Goal: Task Accomplishment & Management: Manage account settings

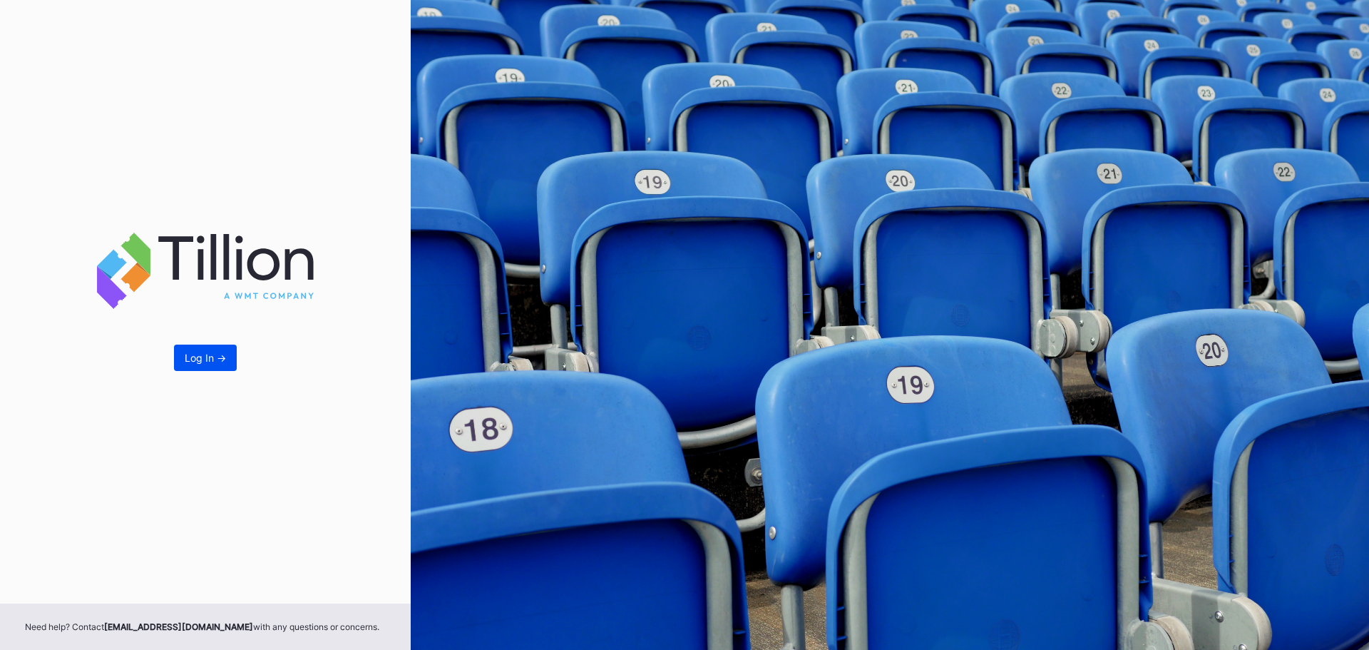
click at [202, 362] on div "Log In ->" at bounding box center [205, 358] width 41 height 12
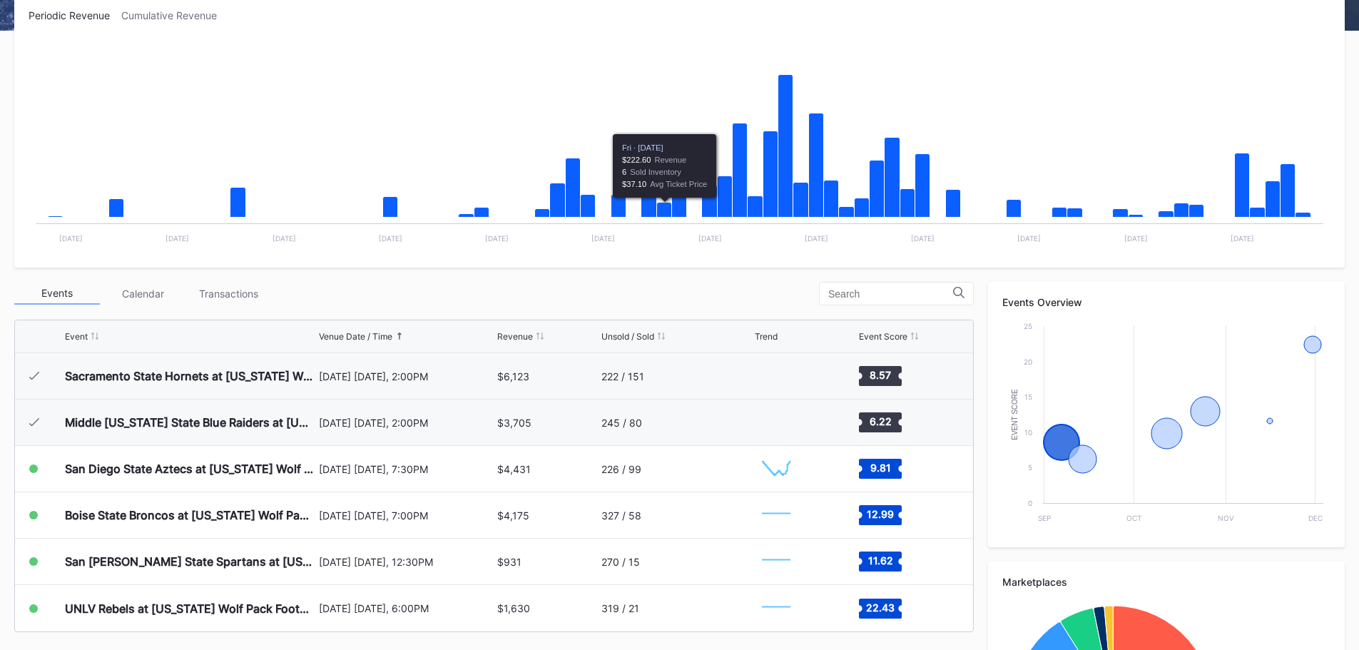
scroll to position [428, 0]
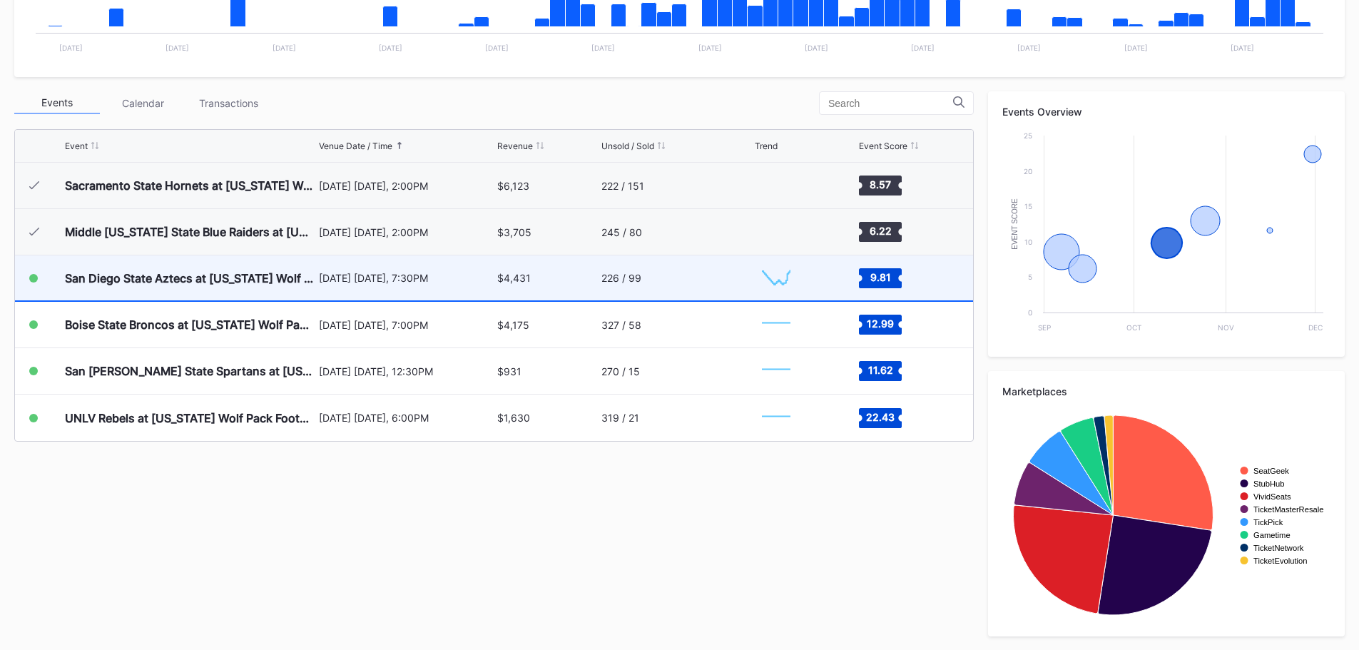
click at [583, 282] on div "$4,431" at bounding box center [547, 277] width 100 height 45
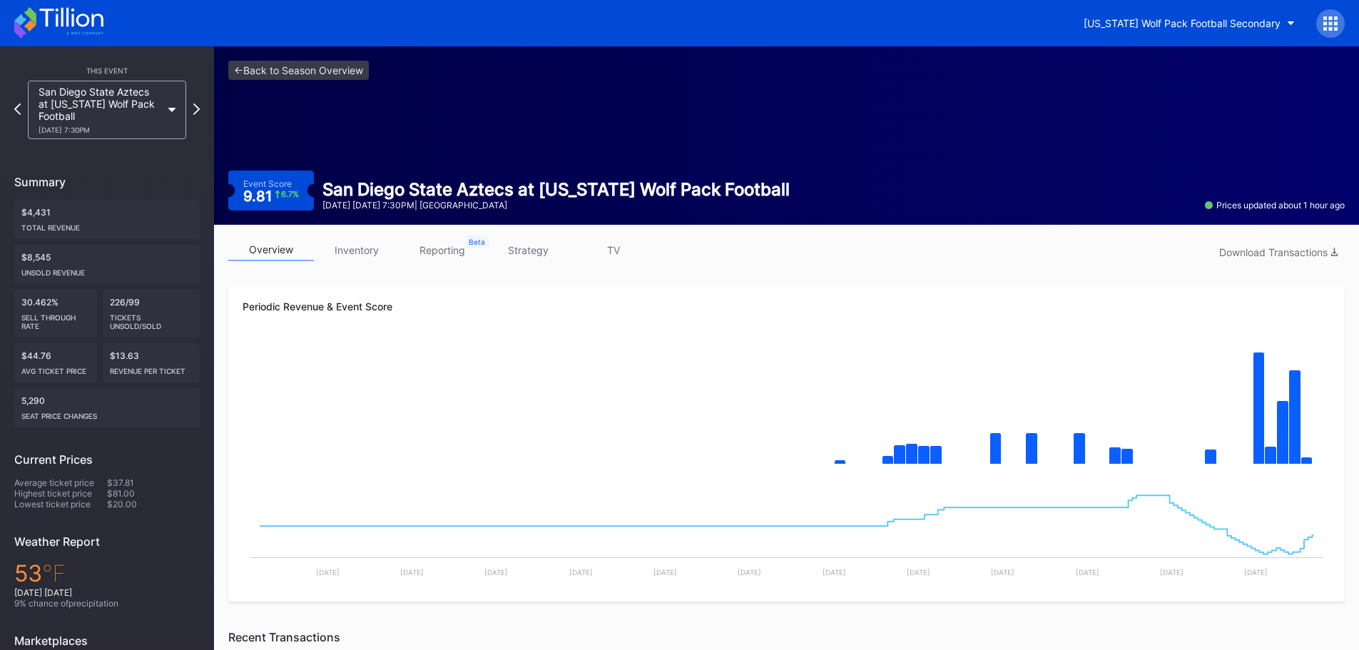
click at [374, 252] on link "inventory" at bounding box center [357, 250] width 86 height 22
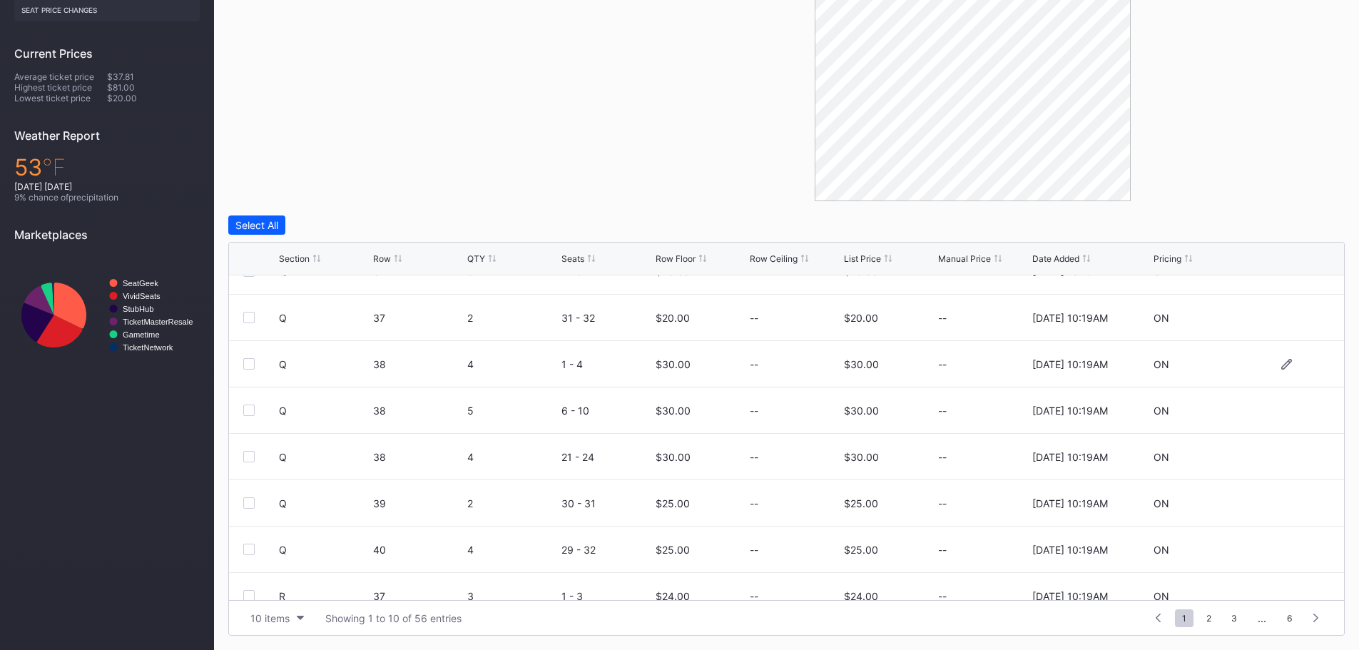
scroll to position [139, 0]
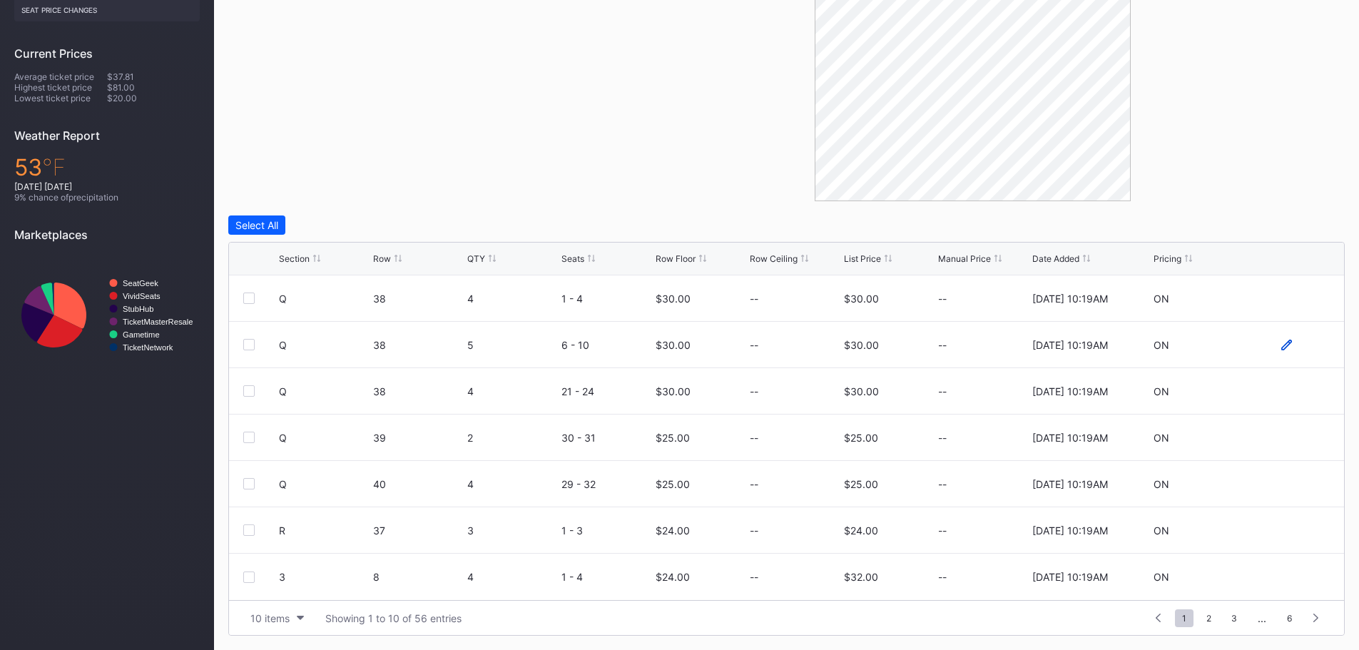
click at [1281, 347] on icon at bounding box center [1286, 344] width 11 height 11
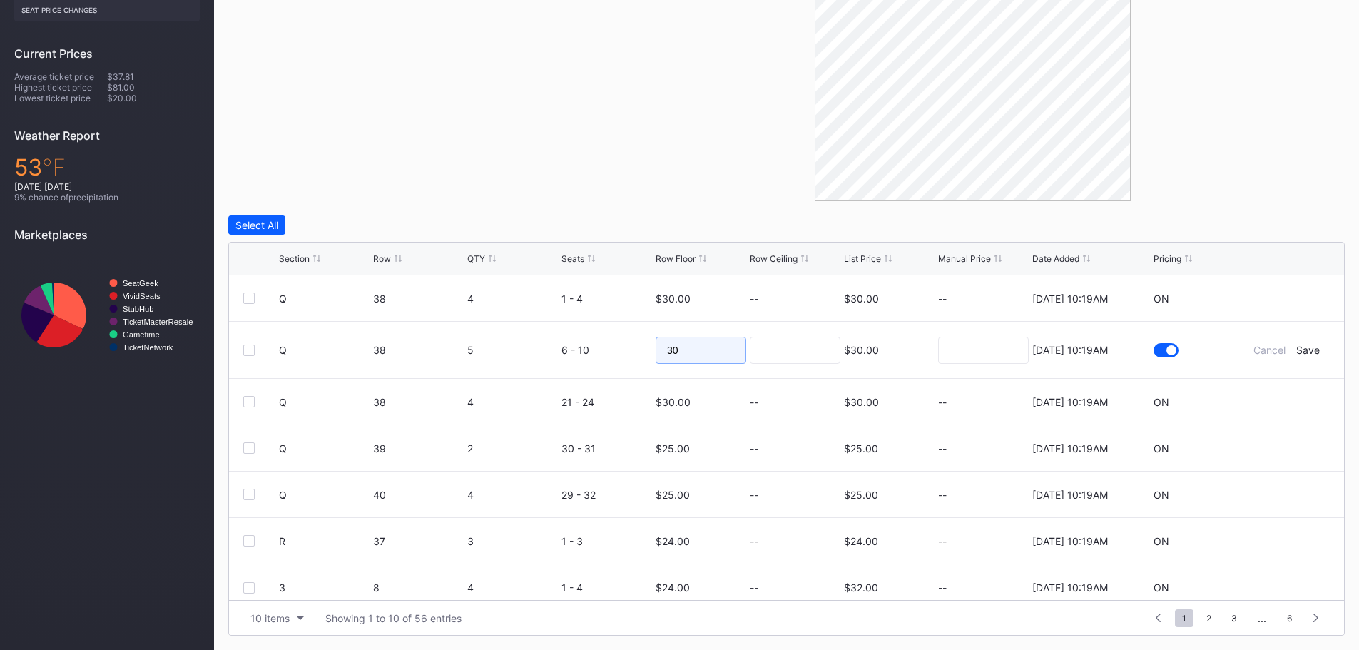
drag, startPoint x: 701, startPoint y: 352, endPoint x: 635, endPoint y: 349, distance: 66.4
click at [635, 349] on form "Q 38 5 6 - 10 30 $30.00 8/20/2025 10:19AM Cancel Save" at bounding box center [804, 350] width 1051 height 56
type input "24"
click at [752, 350] on input at bounding box center [795, 350] width 91 height 27
click at [1309, 347] on div "Save" at bounding box center [1308, 350] width 24 height 12
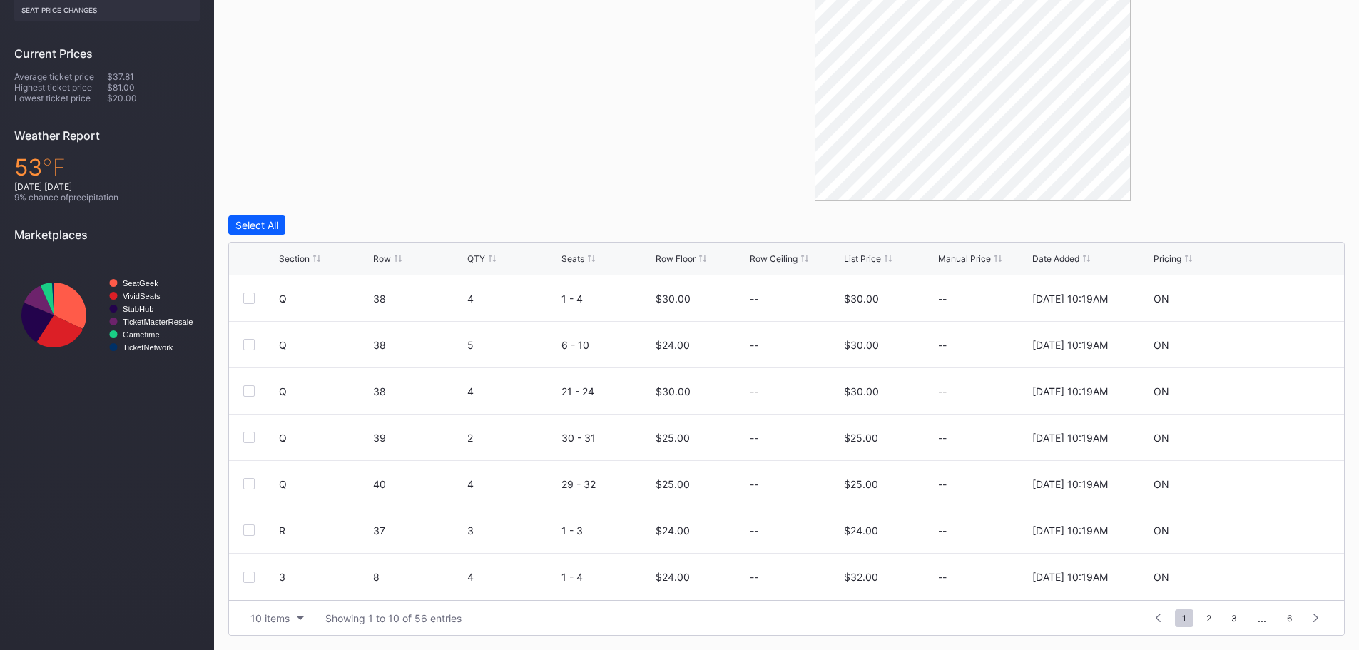
click at [313, 257] on icon at bounding box center [316, 258] width 7 height 7
click at [265, 625] on button "10 items" at bounding box center [277, 617] width 68 height 19
click at [272, 573] on div "200 items" at bounding box center [277, 582] width 68 height 26
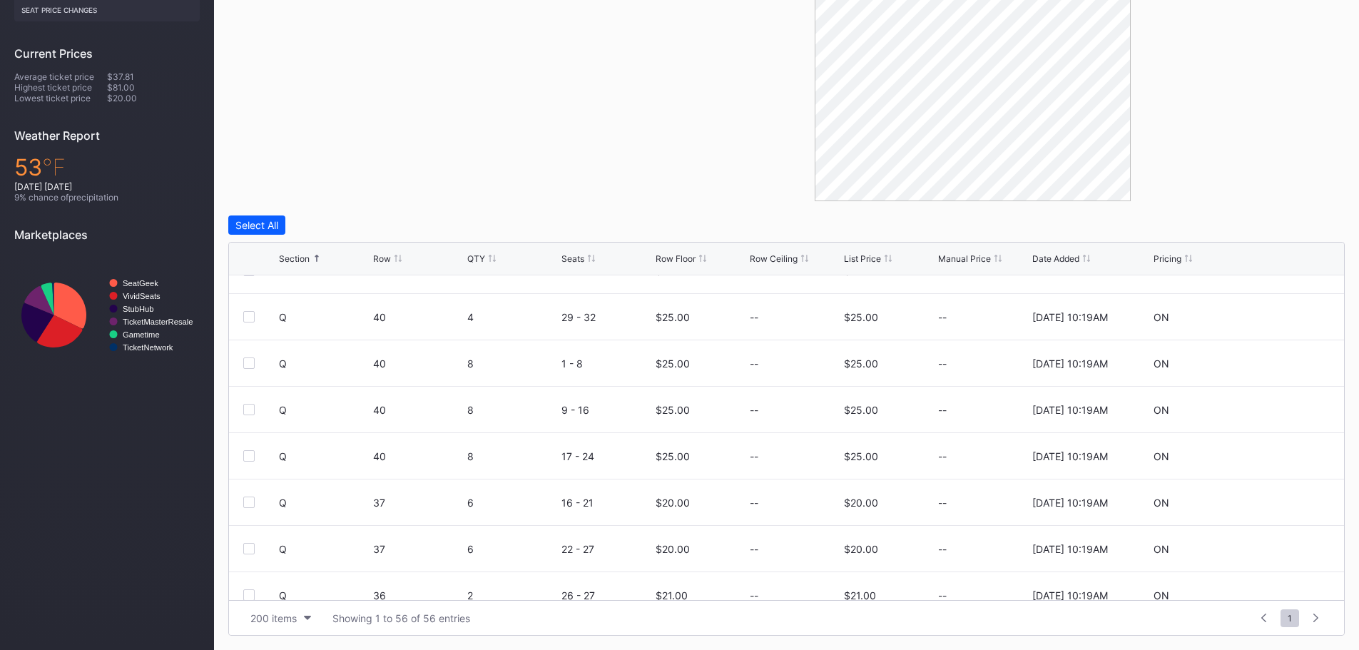
scroll to position [2272, 0]
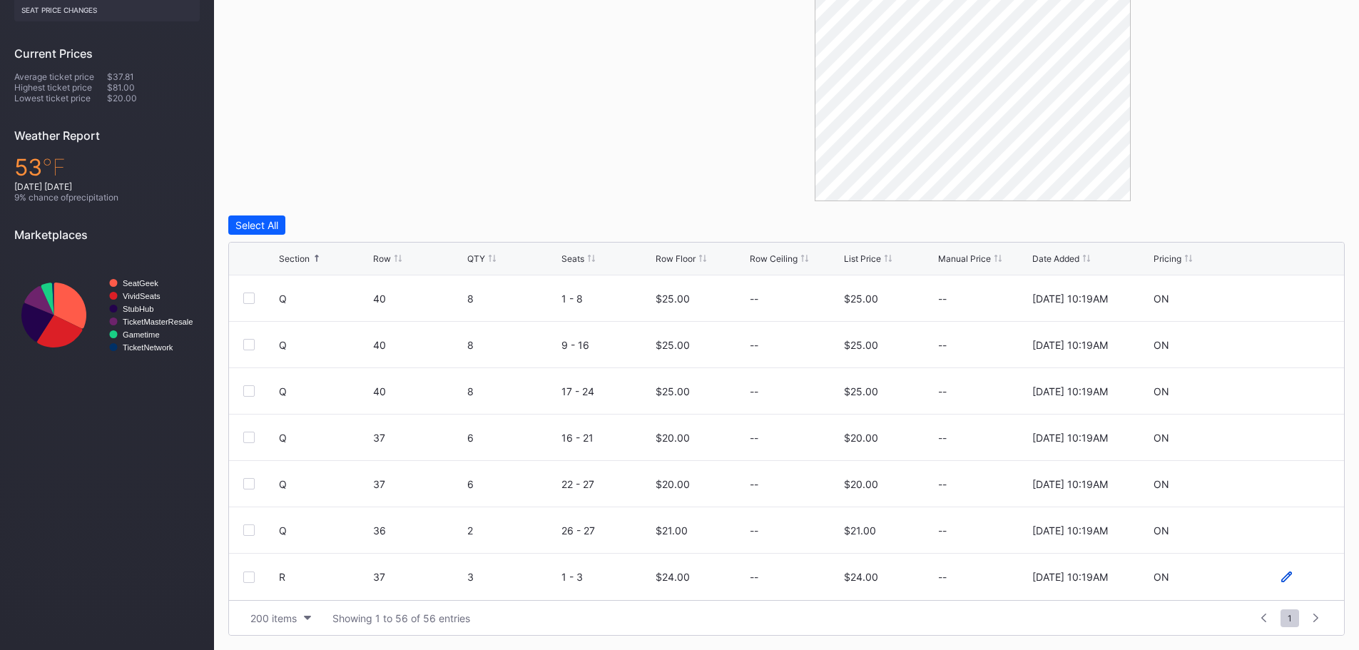
click at [1281, 578] on icon at bounding box center [1286, 576] width 11 height 11
click at [710, 586] on input "24" at bounding box center [700, 581] width 91 height 27
type input "20"
click at [804, 590] on input at bounding box center [795, 581] width 91 height 27
click at [1300, 581] on div "Save" at bounding box center [1308, 582] width 24 height 12
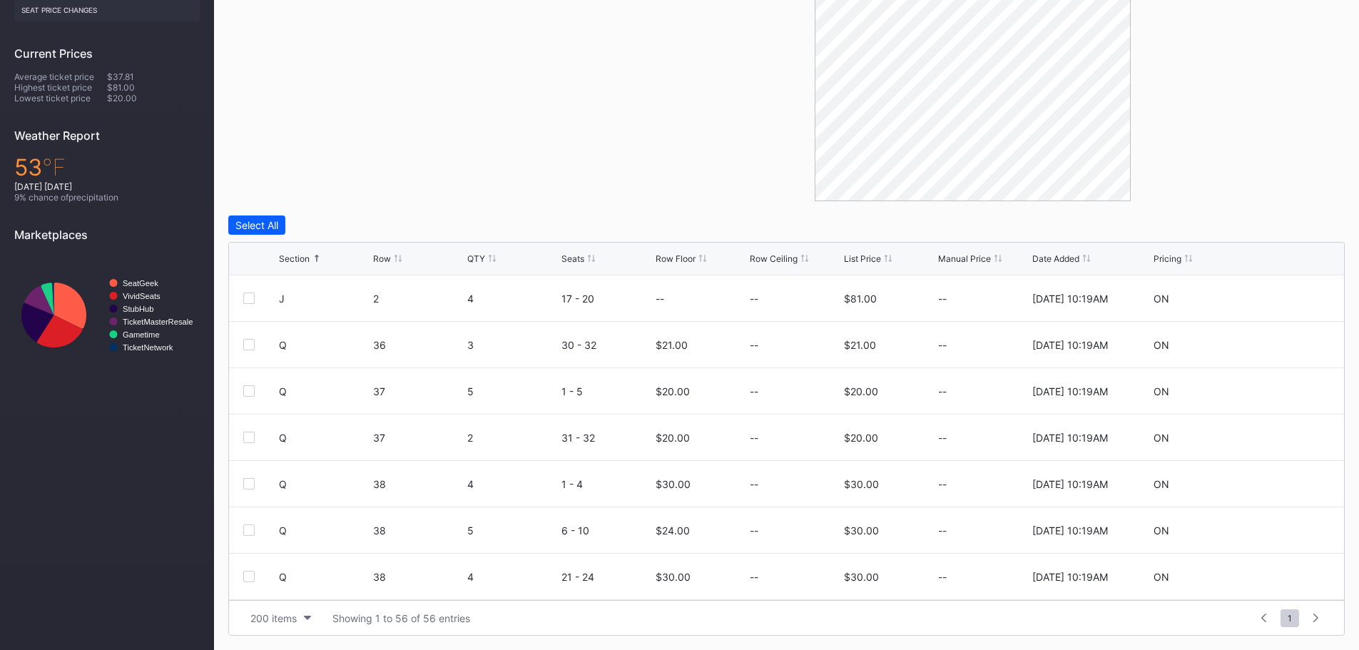
scroll to position [1997, 0]
click at [1281, 434] on icon at bounding box center [1286, 434] width 11 height 11
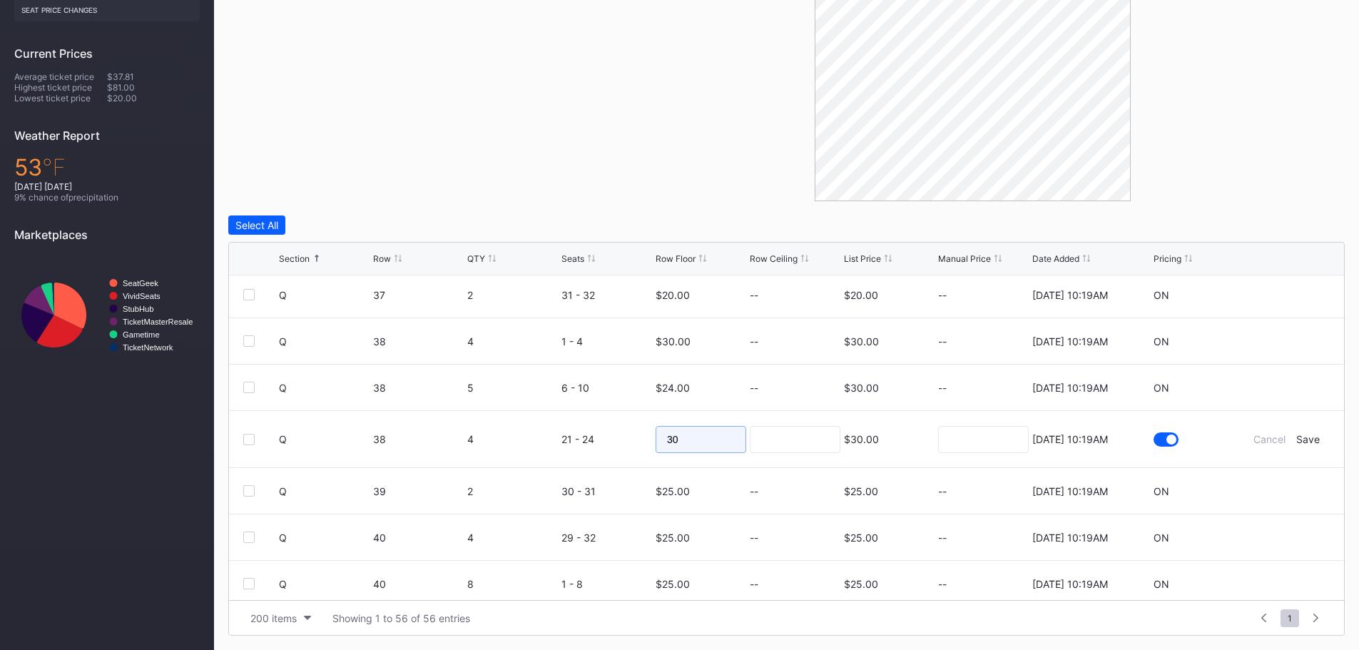
click at [713, 438] on input "30" at bounding box center [700, 439] width 91 height 27
type input "3"
type input "19"
click at [770, 438] on input at bounding box center [795, 439] width 91 height 27
click at [1296, 438] on div "Save" at bounding box center [1308, 439] width 24 height 12
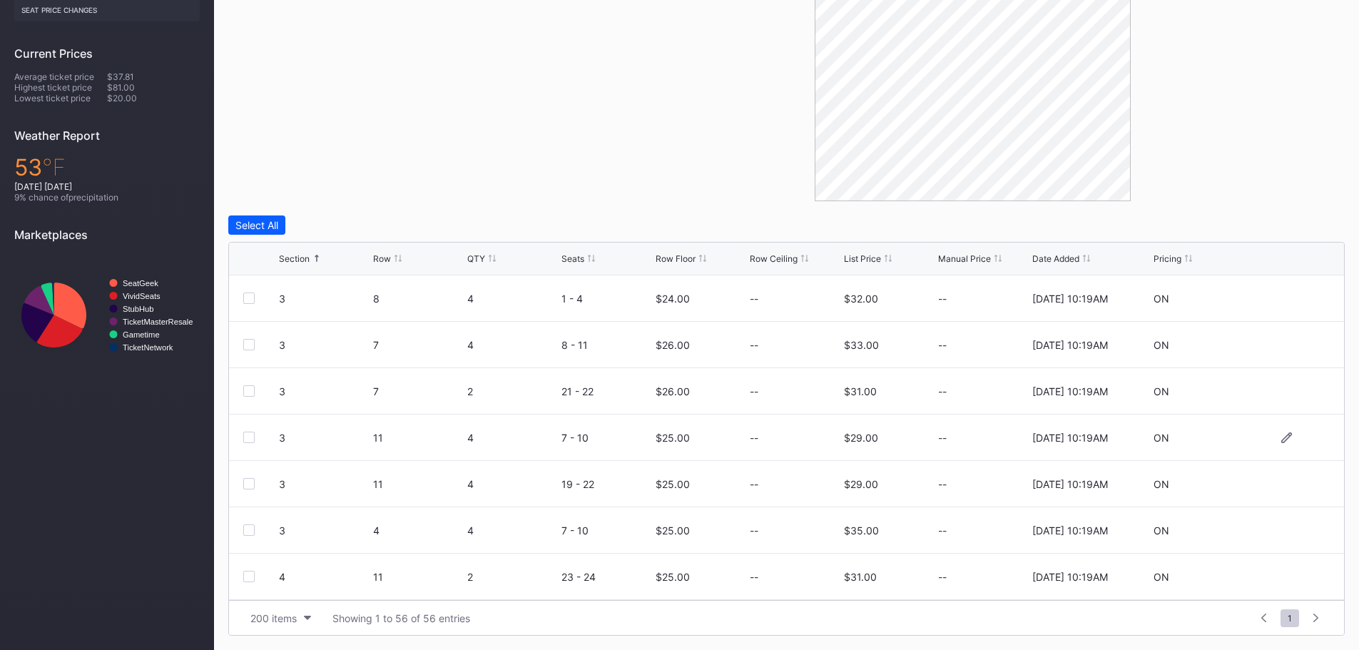
scroll to position [642, 0]
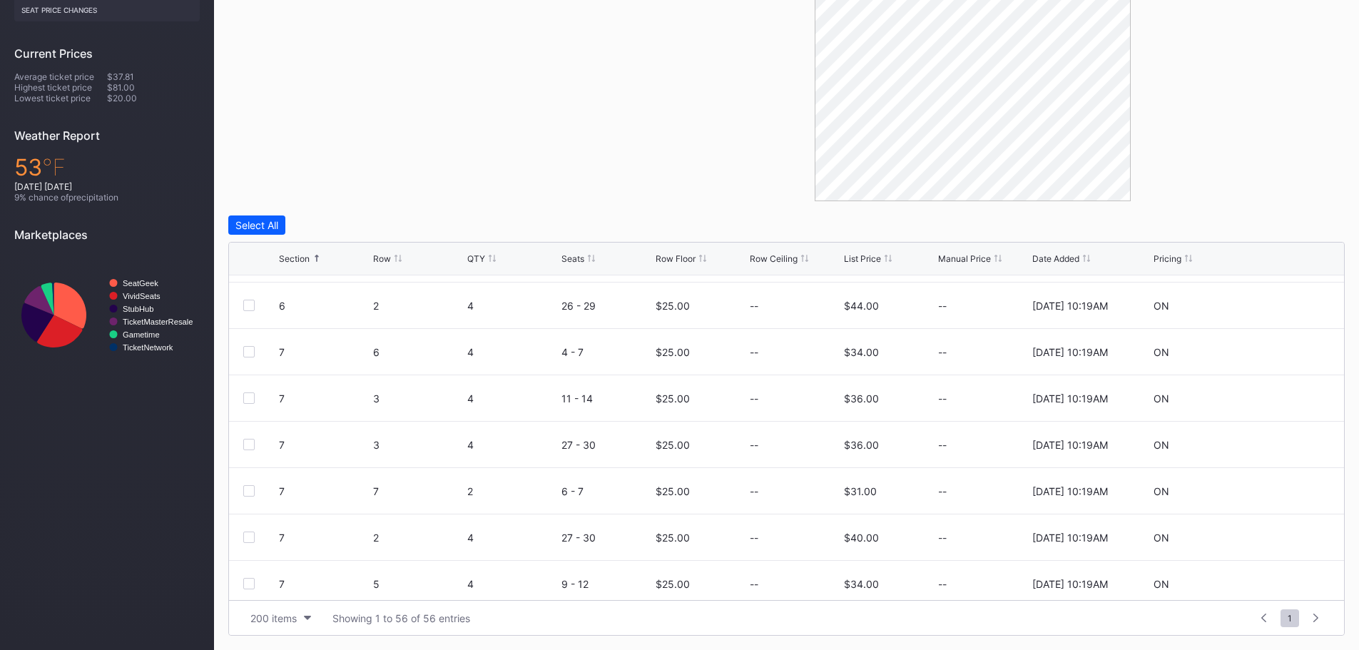
click at [689, 256] on div "Row Floor" at bounding box center [675, 258] width 40 height 11
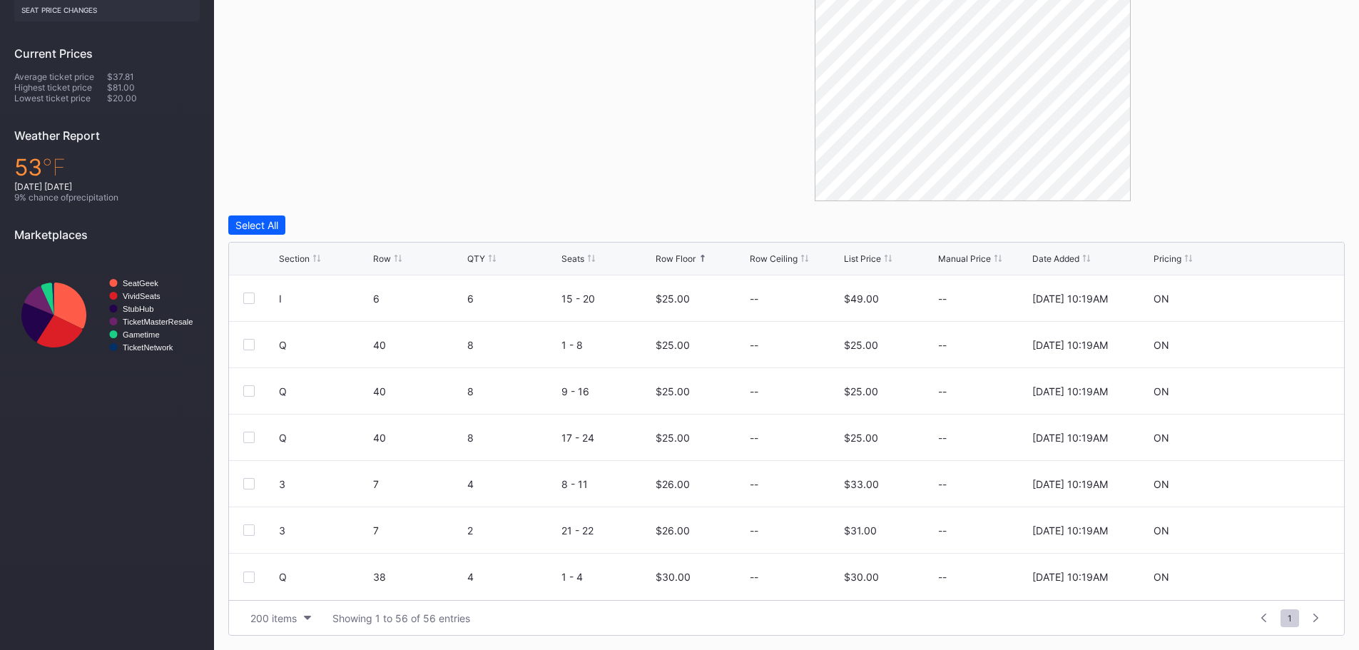
scroll to position [0, 0]
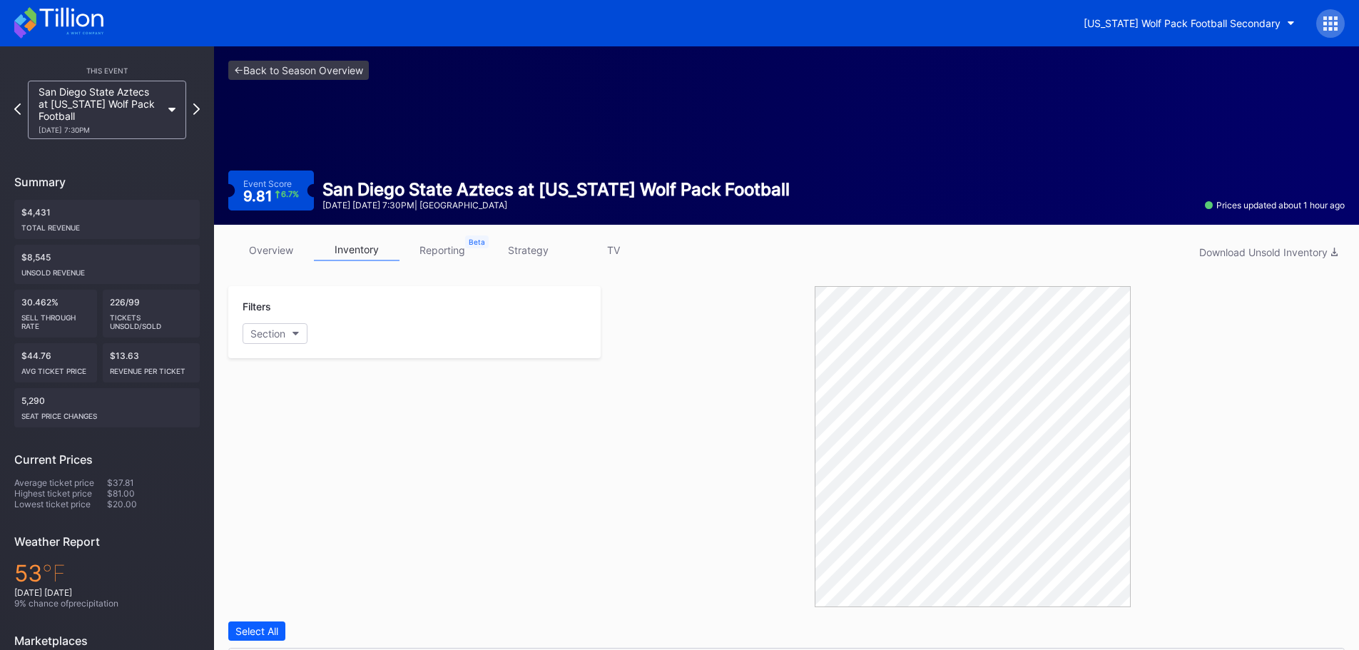
click at [275, 247] on link "overview" at bounding box center [271, 250] width 86 height 22
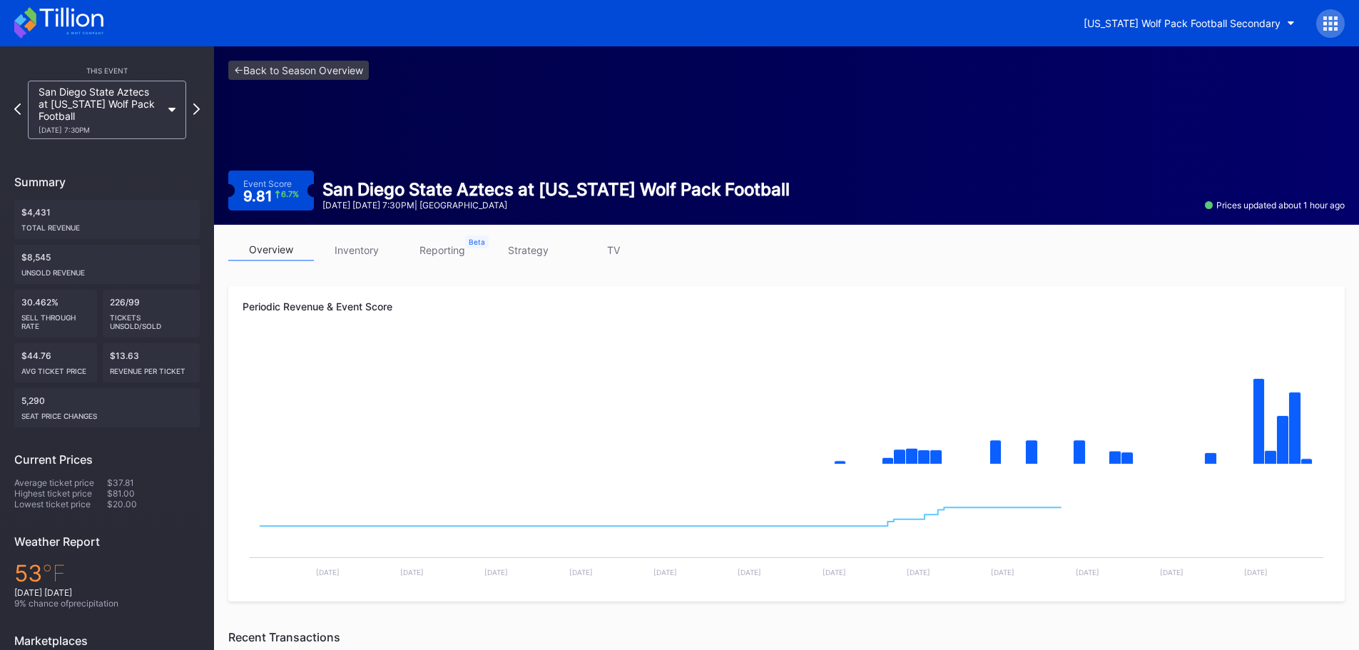
scroll to position [71, 0]
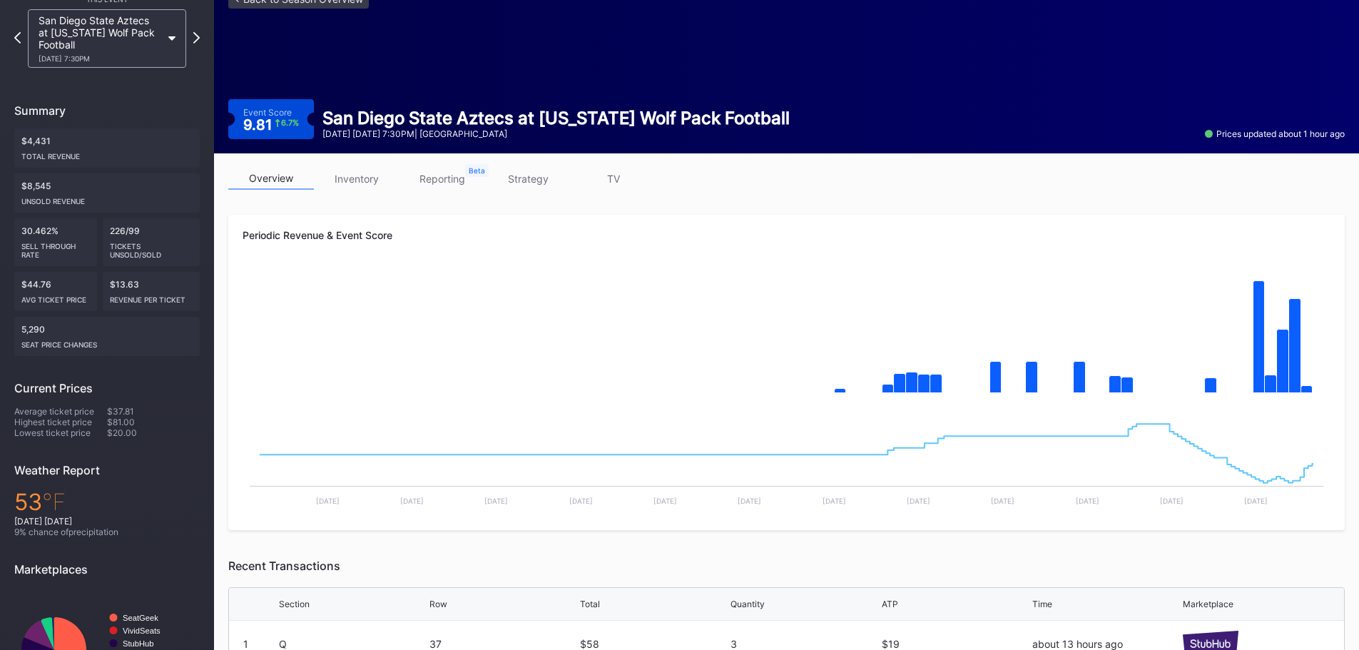
click at [367, 180] on link "inventory" at bounding box center [357, 179] width 86 height 22
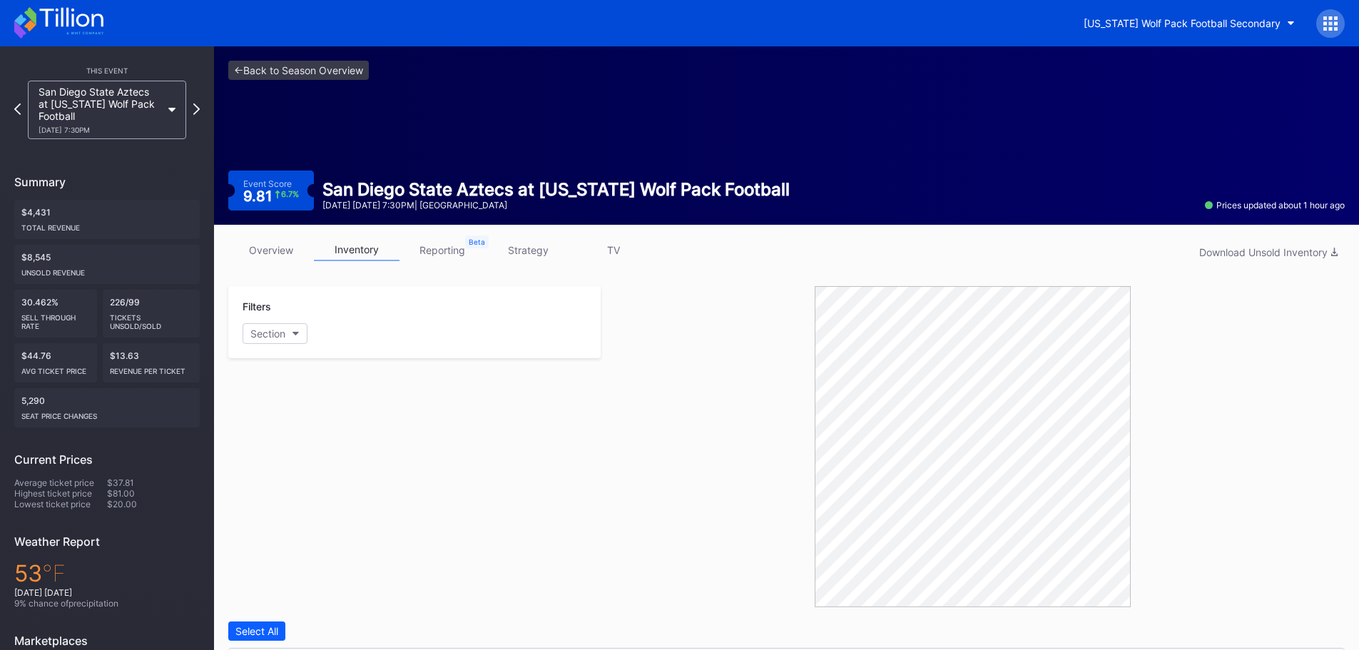
click at [296, 247] on link "overview" at bounding box center [271, 250] width 86 height 22
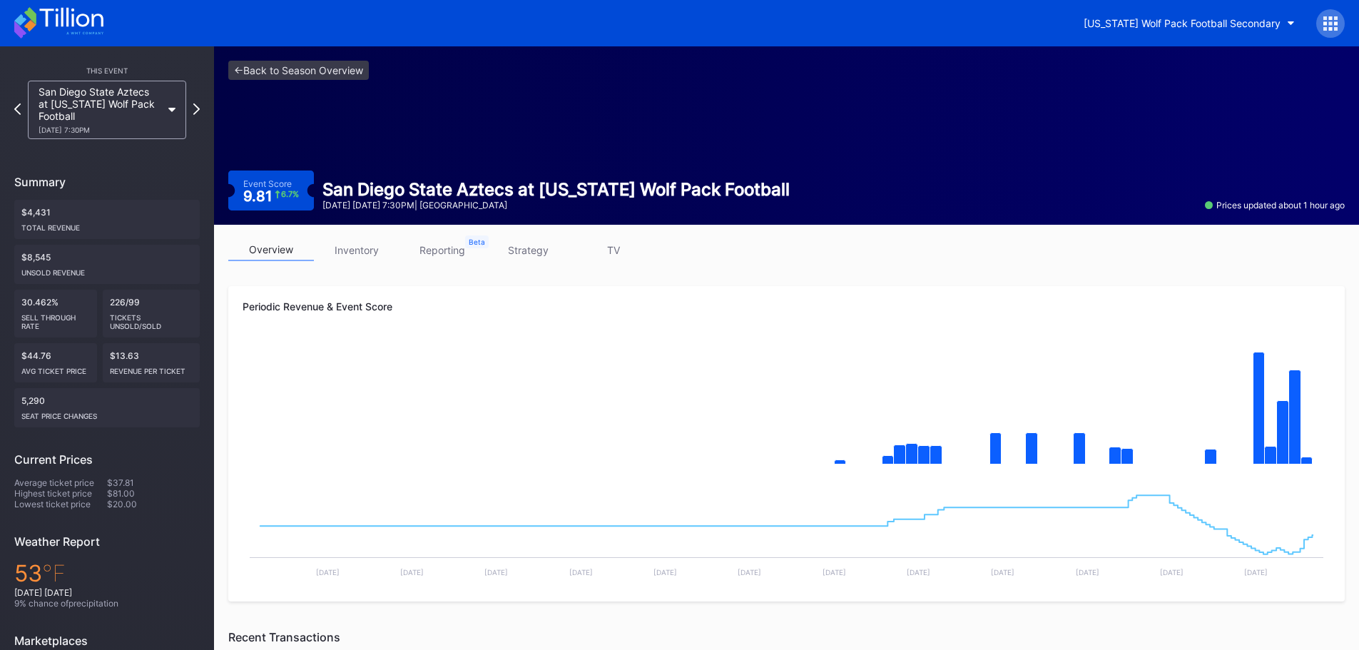
click at [72, 24] on icon at bounding box center [70, 17] width 63 height 19
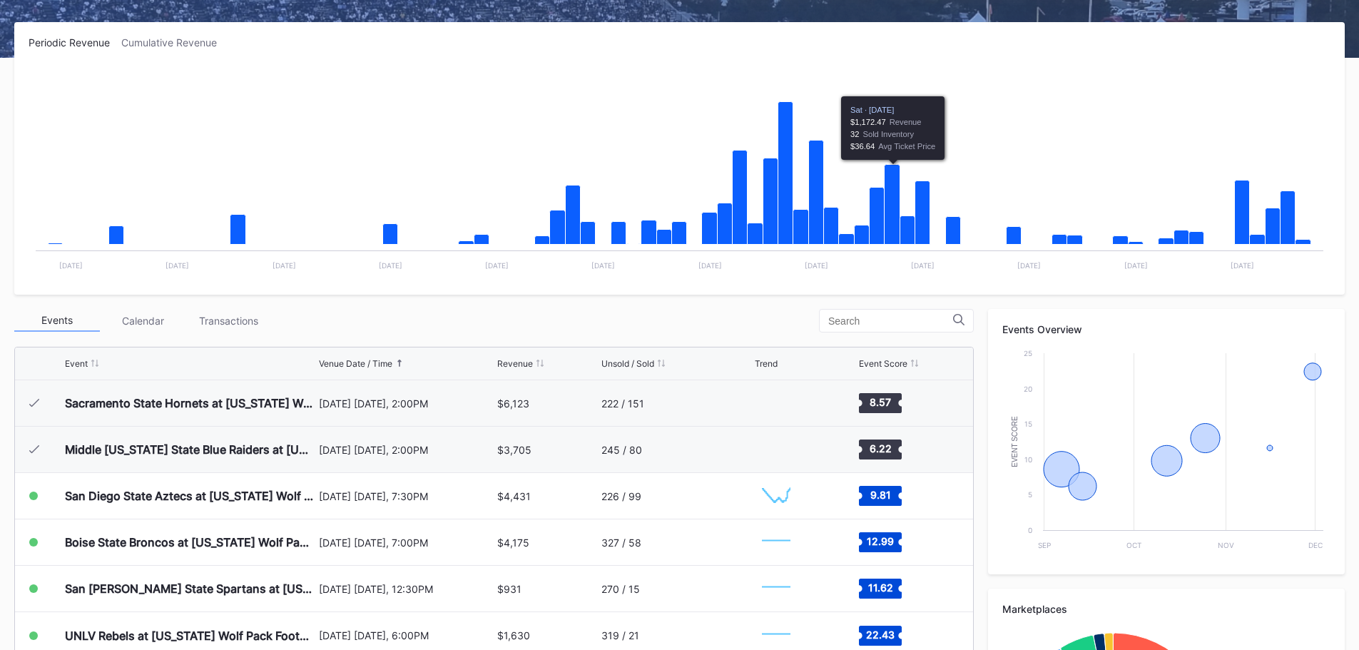
scroll to position [357, 0]
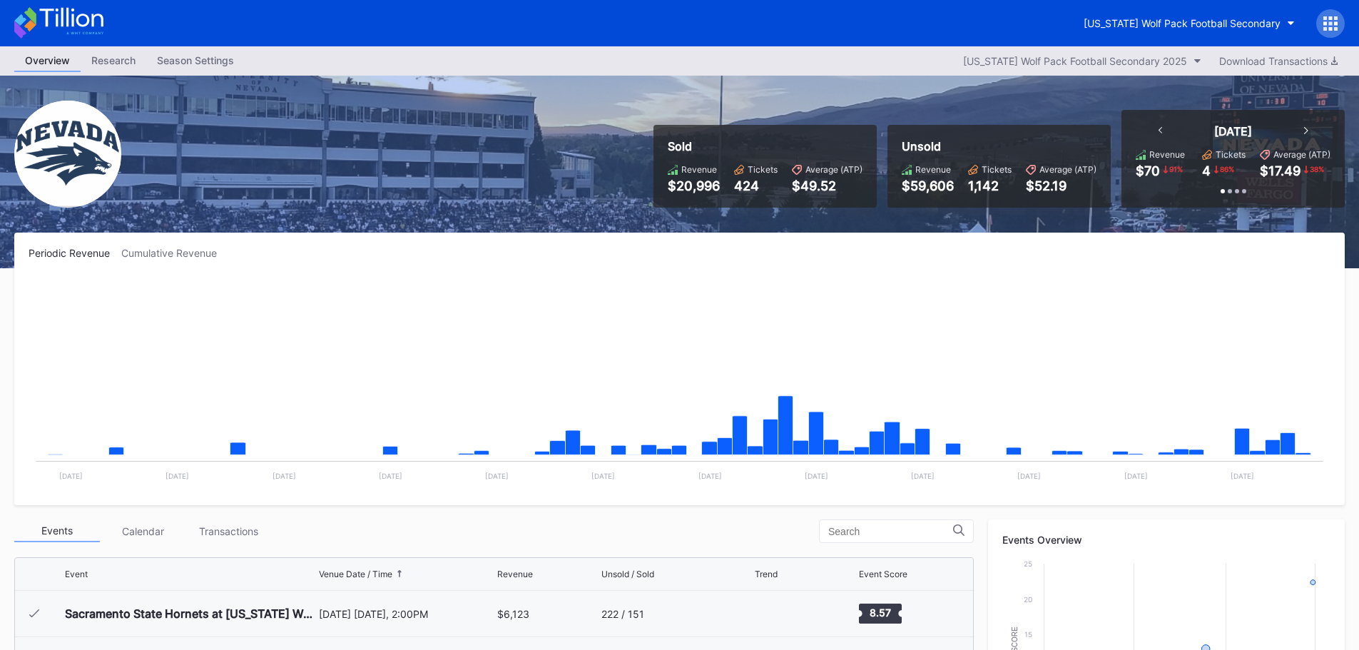
scroll to position [429, 0]
